Goal: Task Accomplishment & Management: Manage account settings

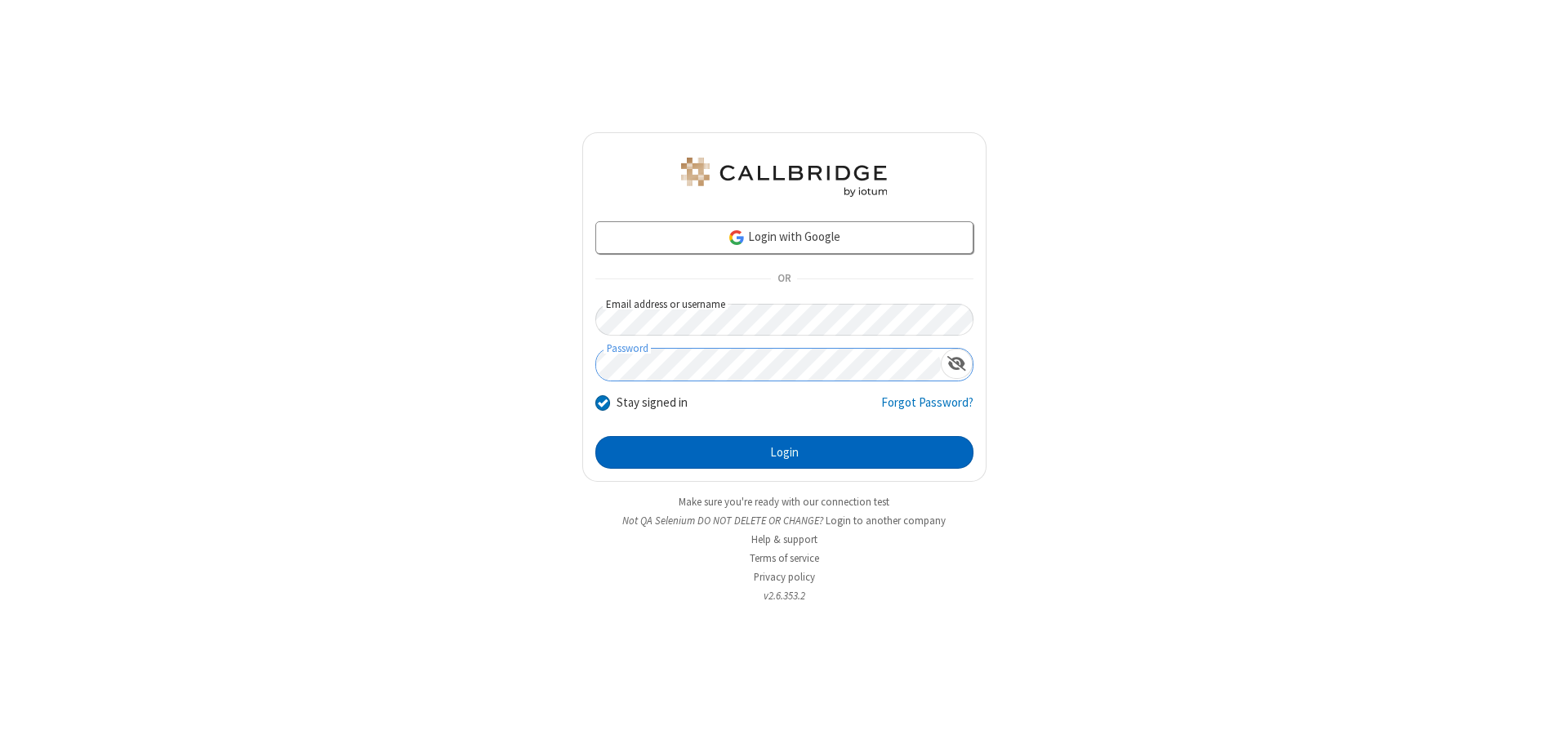
click at [784, 452] on button "Login" at bounding box center [784, 452] width 378 height 33
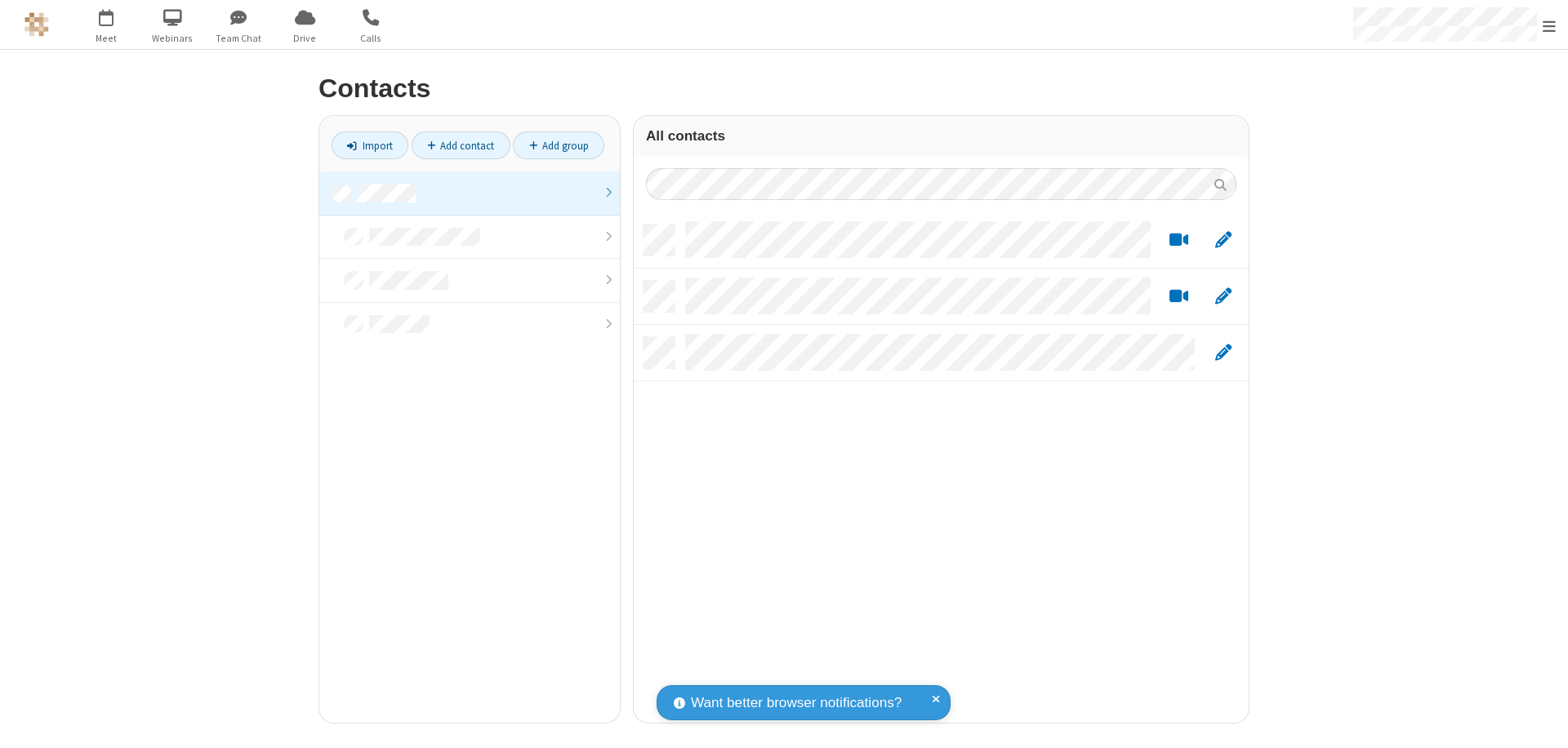
click at [469, 192] on link at bounding box center [469, 193] width 301 height 44
click at [461, 146] on link "Add contact" at bounding box center [461, 145] width 99 height 28
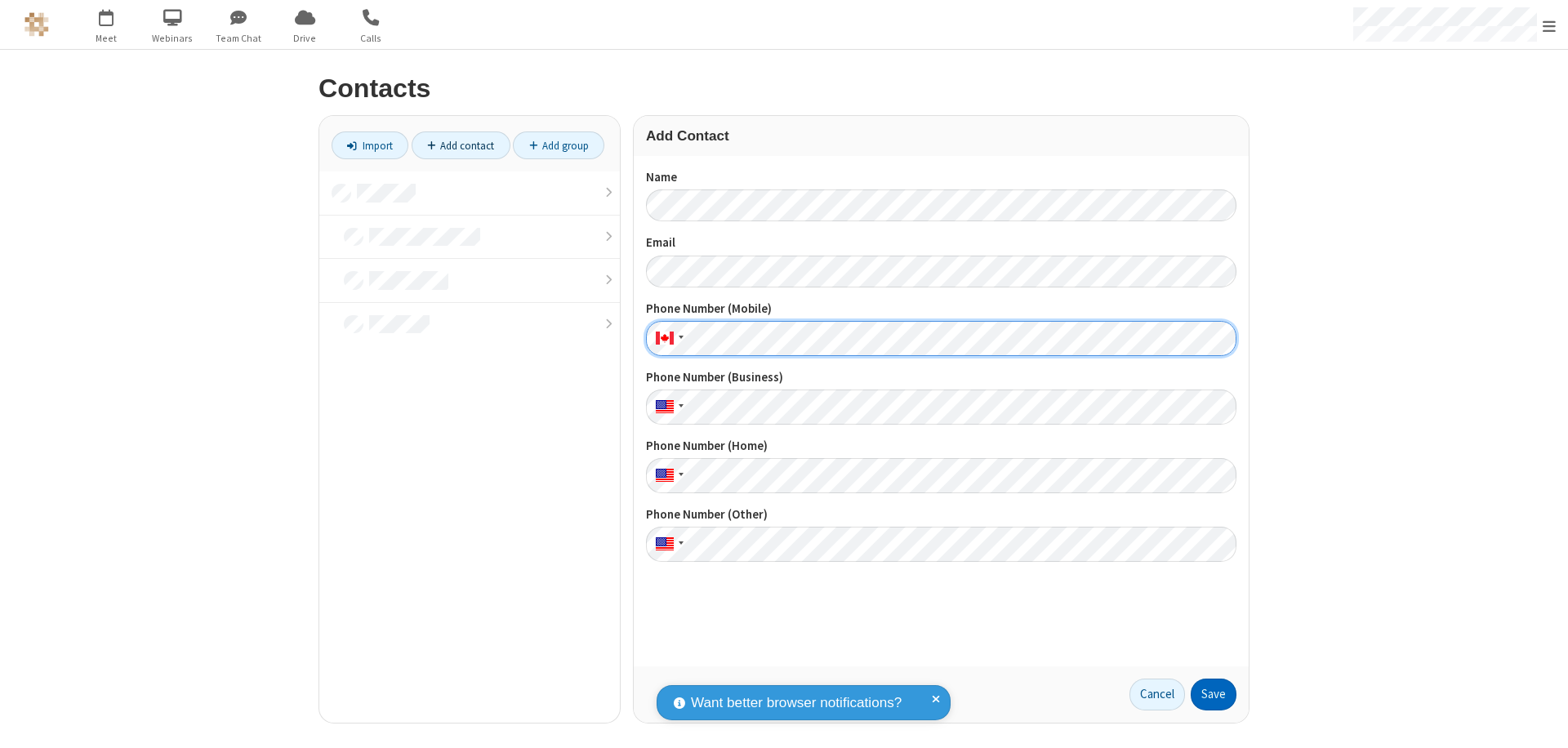
click at [1213, 694] on button "Save" at bounding box center [1213, 695] width 46 height 33
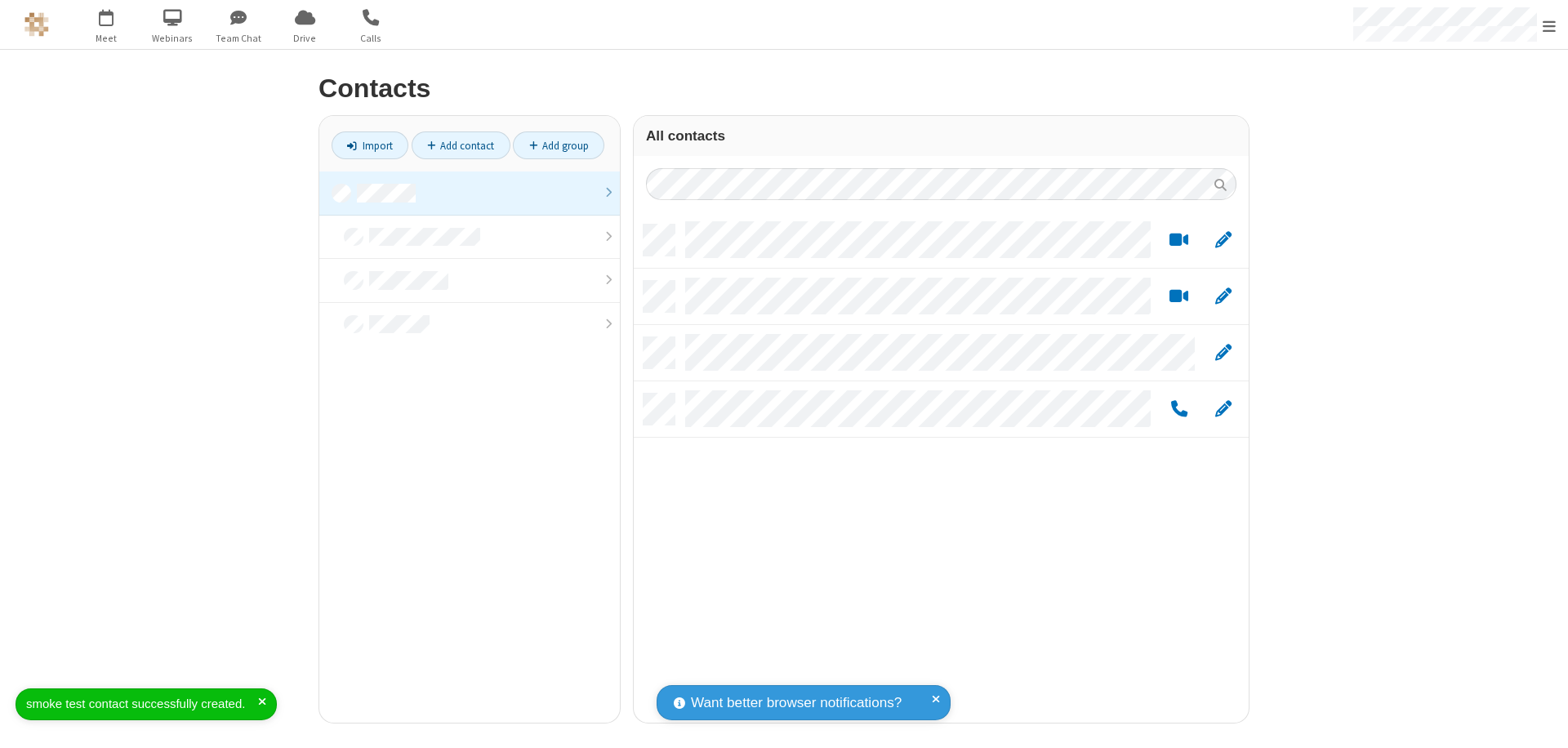
scroll to position [498, 602]
